Goal: Task Accomplishment & Management: Complete application form

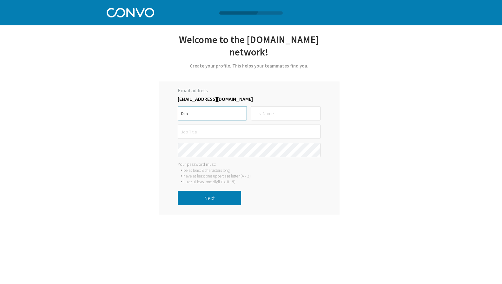
type input "Dila"
type input "Torcuk"
type input "C"
type input "M"
click at [232, 133] on input "Content & Social Media" at bounding box center [249, 132] width 143 height 14
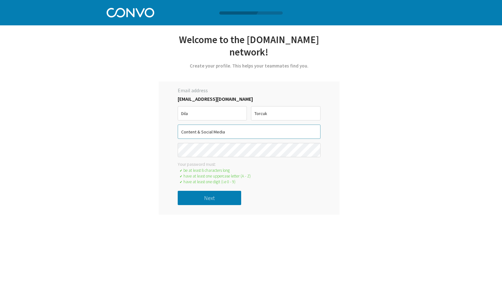
click at [232, 133] on input "Content & Social Media" at bounding box center [249, 132] width 143 height 14
type input "Marketing"
click at [216, 201] on button "Next" at bounding box center [209, 198] width 63 height 14
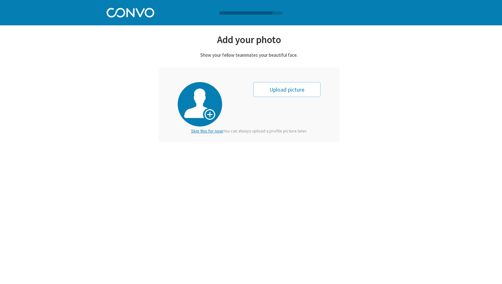
click at [208, 132] on span "Skip this for now." at bounding box center [207, 131] width 32 height 6
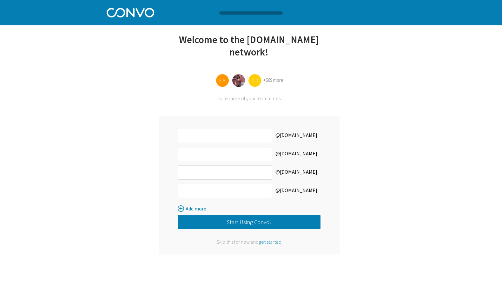
click at [271, 243] on span "get started" at bounding box center [269, 242] width 23 height 6
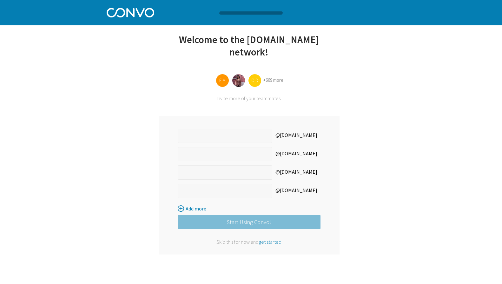
click at [270, 244] on span "get started" at bounding box center [269, 242] width 23 height 6
